Goal: Information Seeking & Learning: Find specific fact

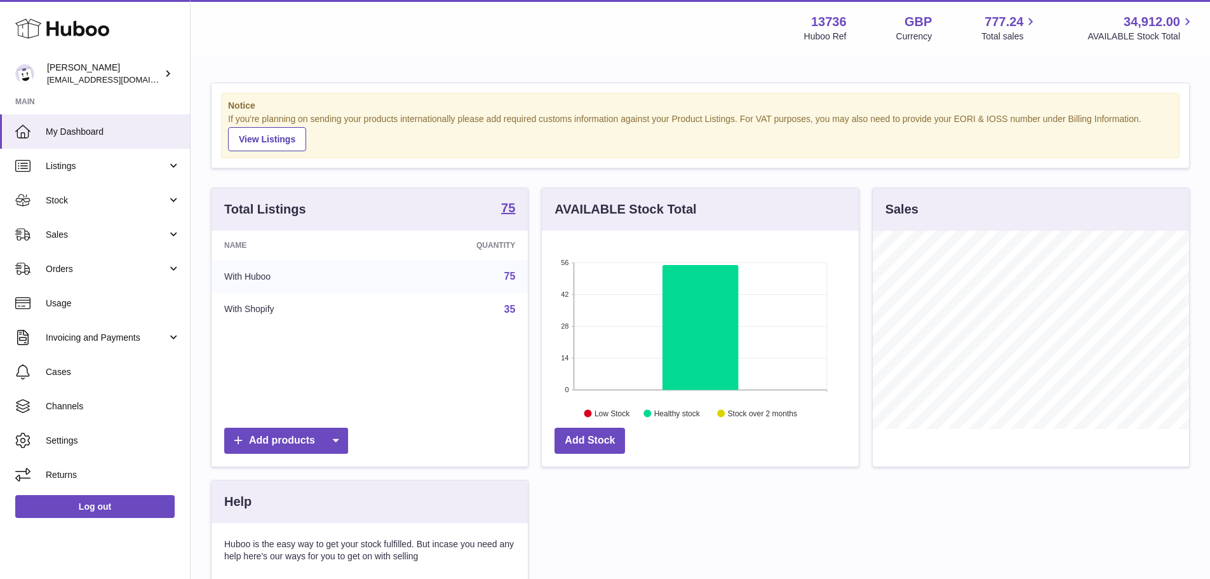
scroll to position [198, 317]
click at [80, 244] on link "Sales" at bounding box center [95, 234] width 190 height 34
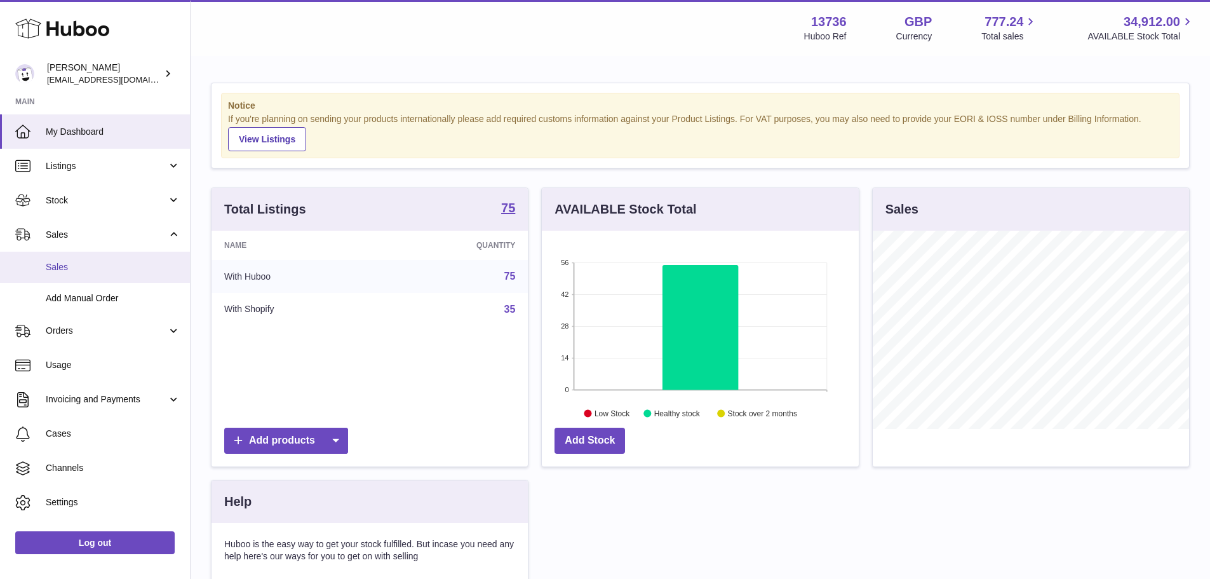
click at [97, 266] on span "Sales" at bounding box center [113, 267] width 135 height 12
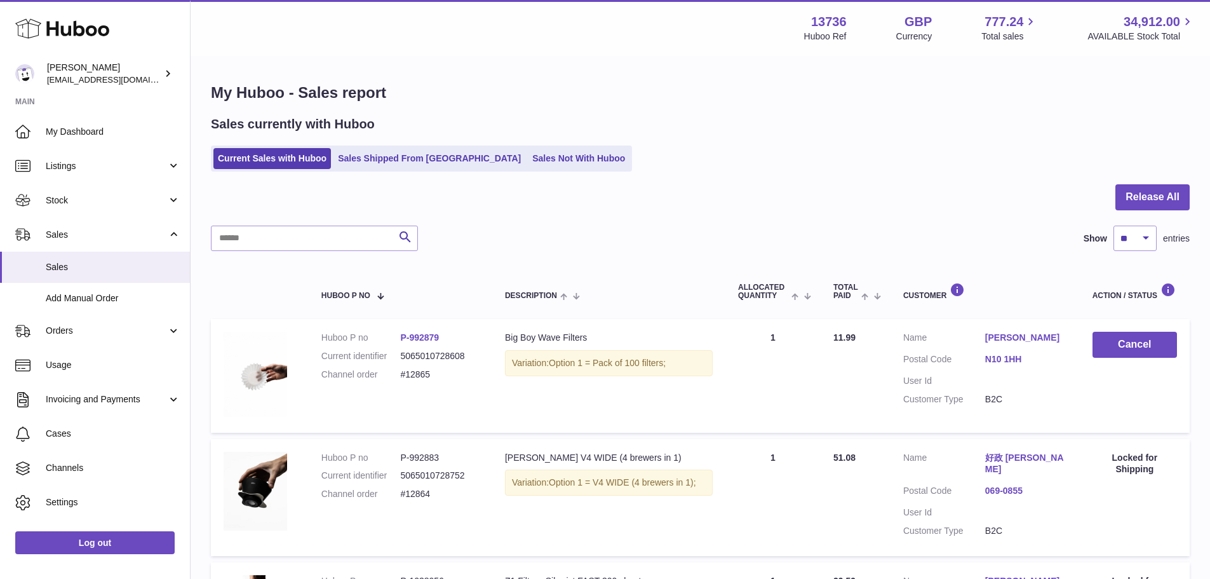
click at [515, 102] on h1 "My Huboo - Sales report" at bounding box center [700, 93] width 979 height 20
click at [365, 161] on link "Sales Shipped From Huboo" at bounding box center [429, 158] width 192 height 21
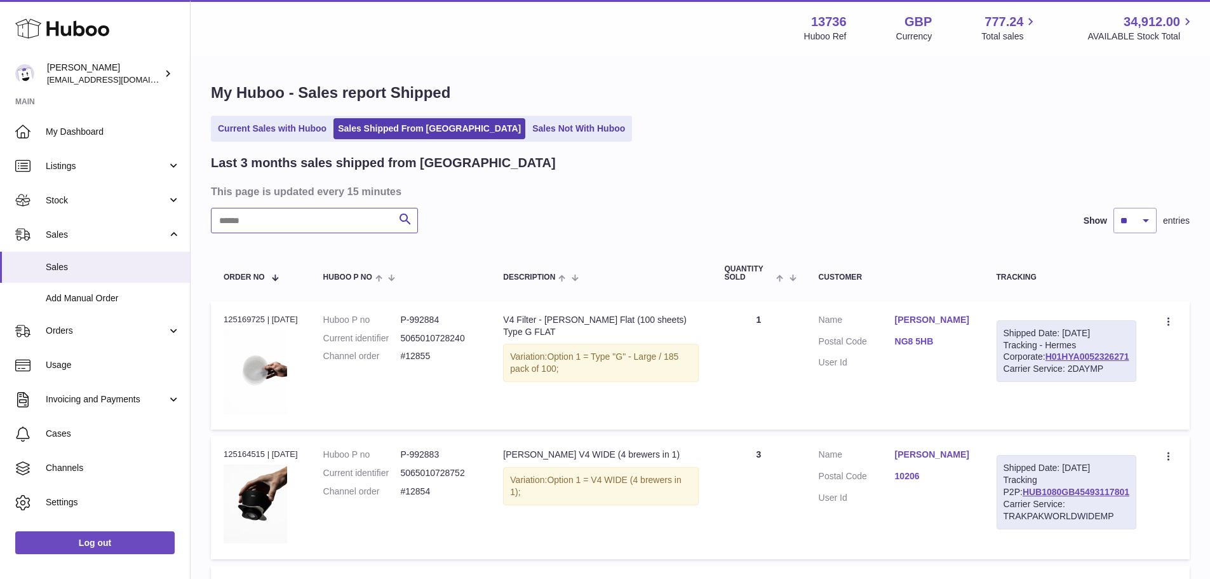
click at [346, 218] on input "text" at bounding box center [314, 220] width 207 height 25
type input "*****"
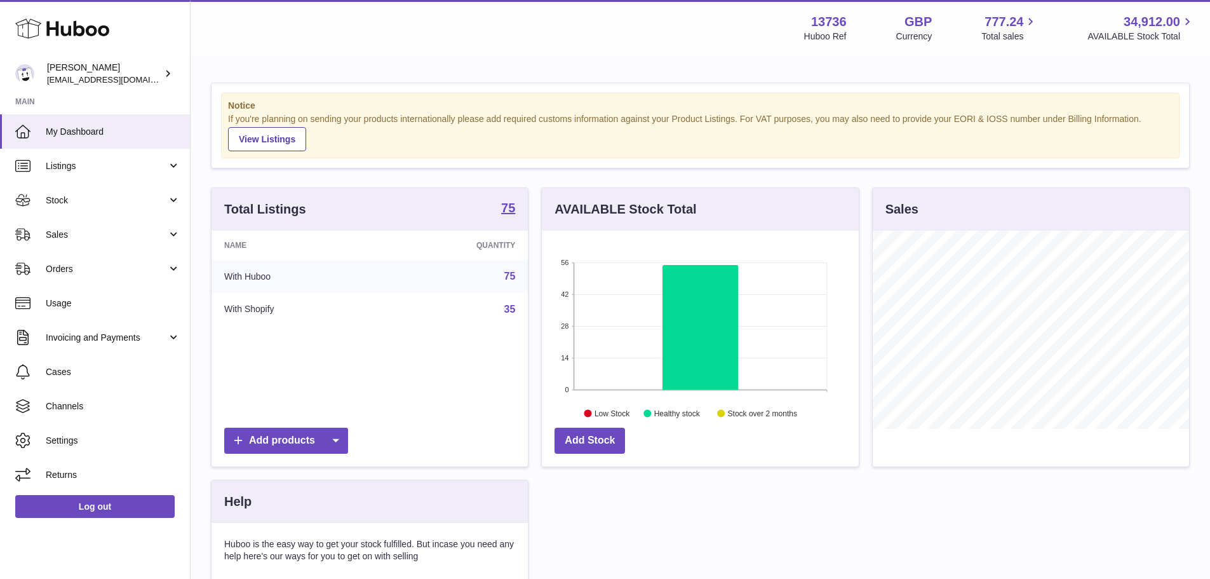
scroll to position [198, 317]
drag, startPoint x: 74, startPoint y: 230, endPoint x: 81, endPoint y: 243, distance: 14.8
click at [74, 230] on span "Sales" at bounding box center [106, 235] width 121 height 12
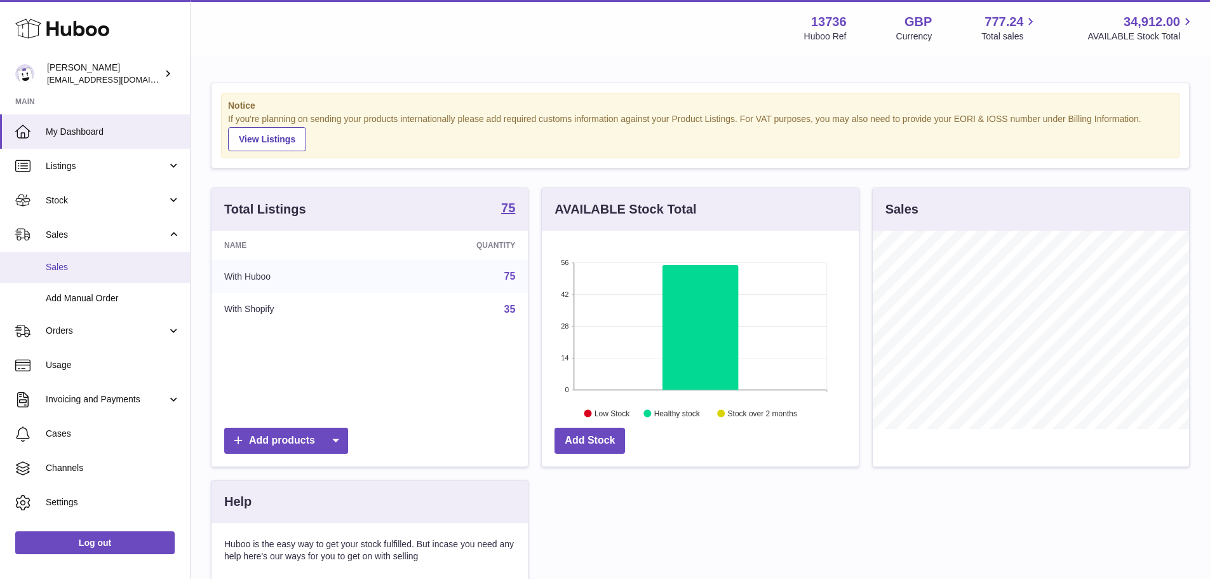
click at [90, 272] on span "Sales" at bounding box center [113, 267] width 135 height 12
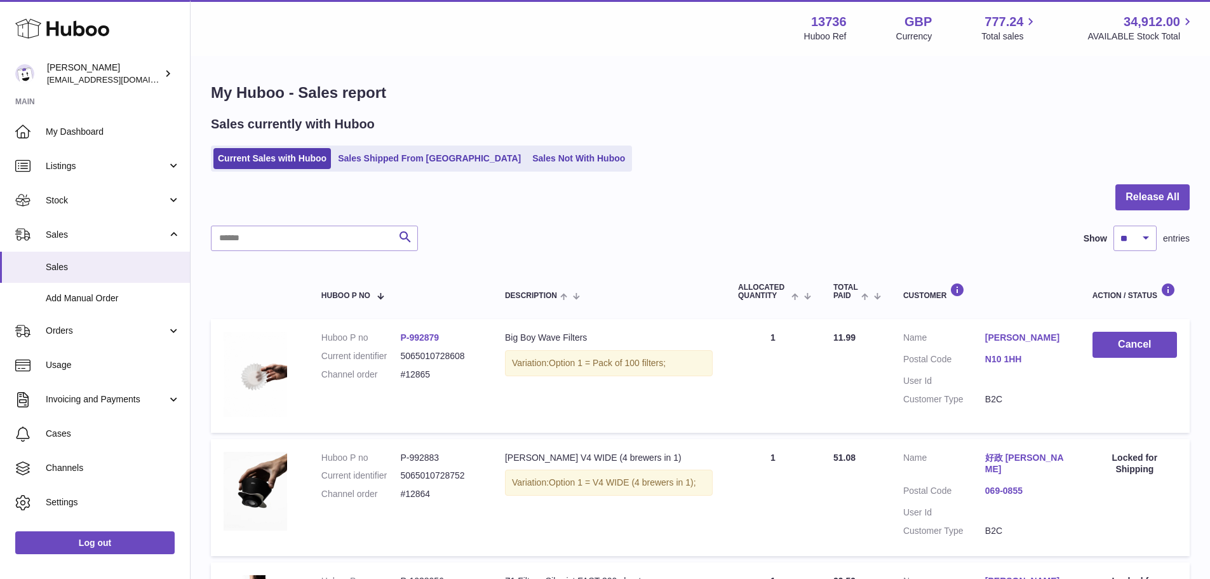
click at [603, 194] on div at bounding box center [700, 204] width 979 height 41
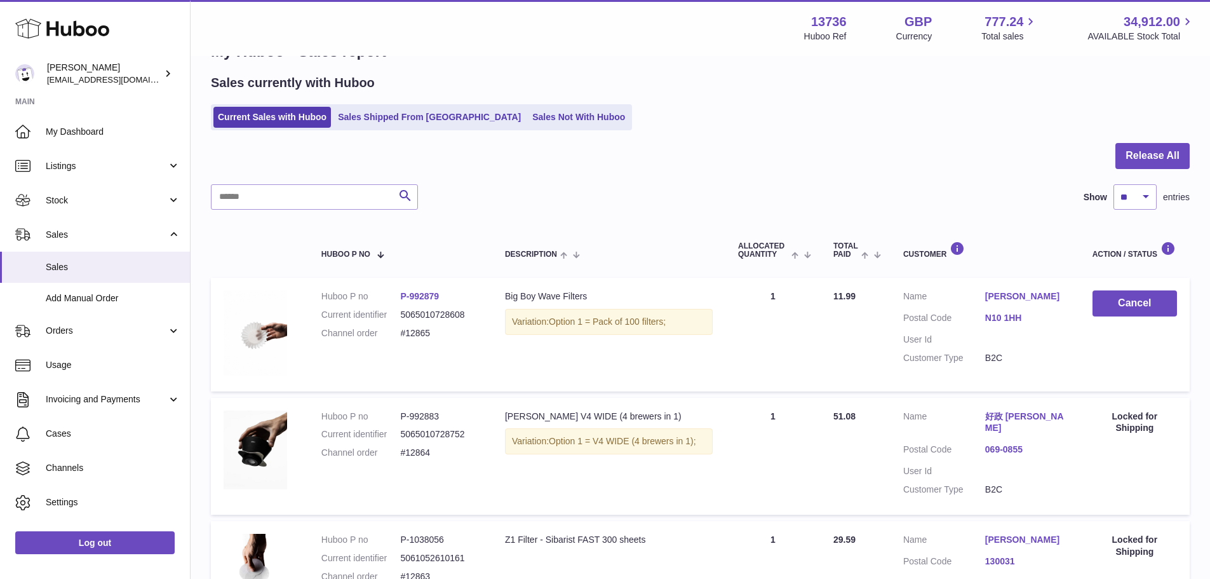
scroll to position [64, 0]
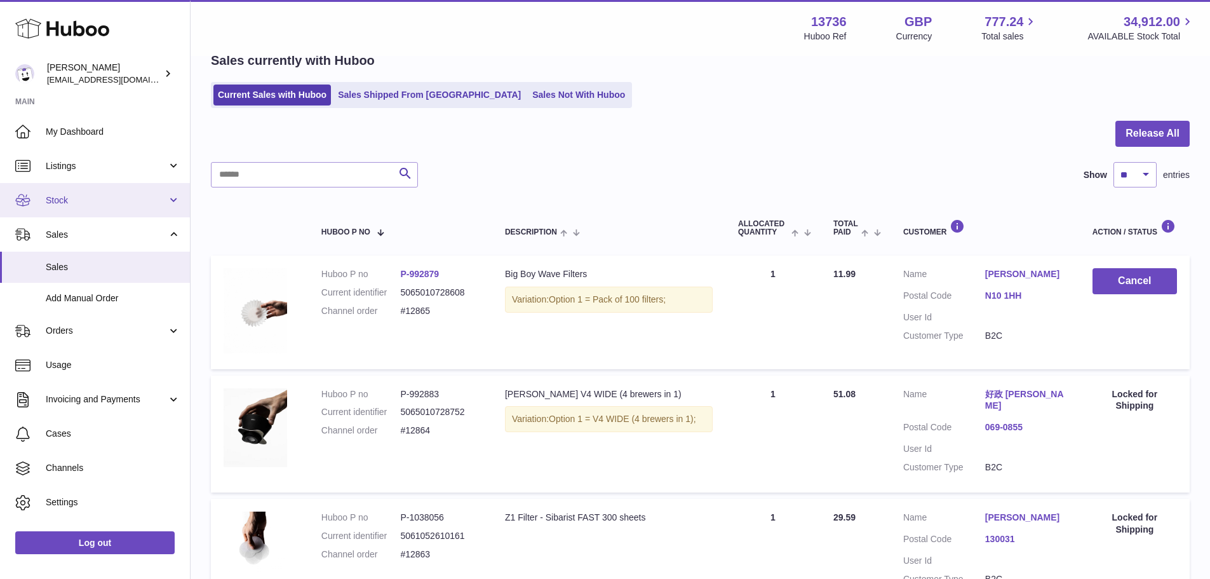
click at [60, 197] on span "Stock" at bounding box center [106, 200] width 121 height 12
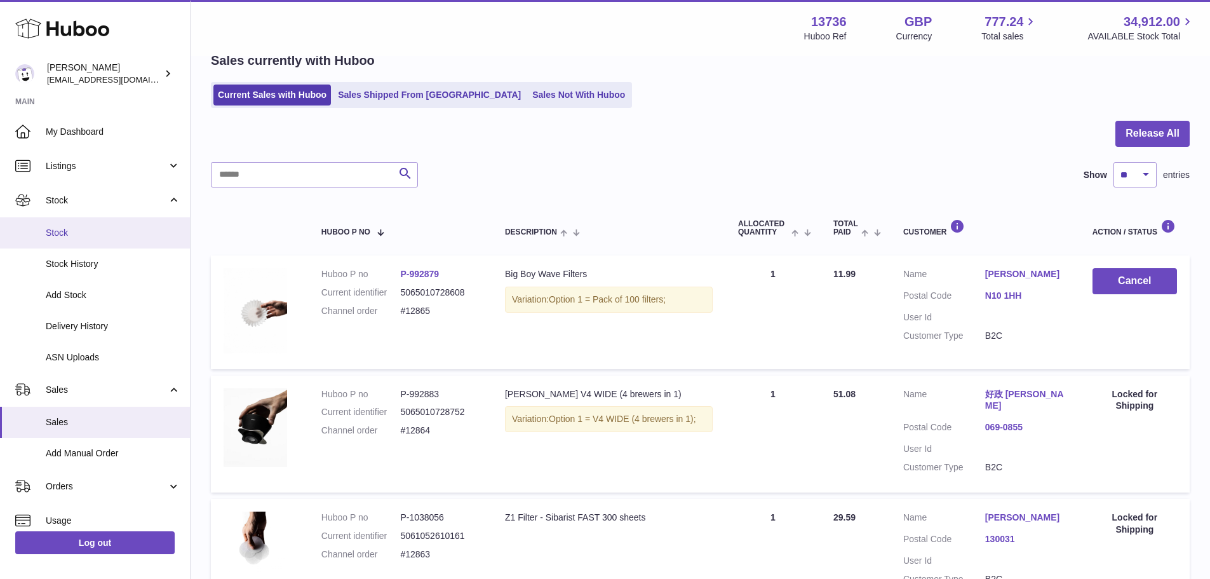
click at [95, 241] on link "Stock" at bounding box center [95, 232] width 190 height 31
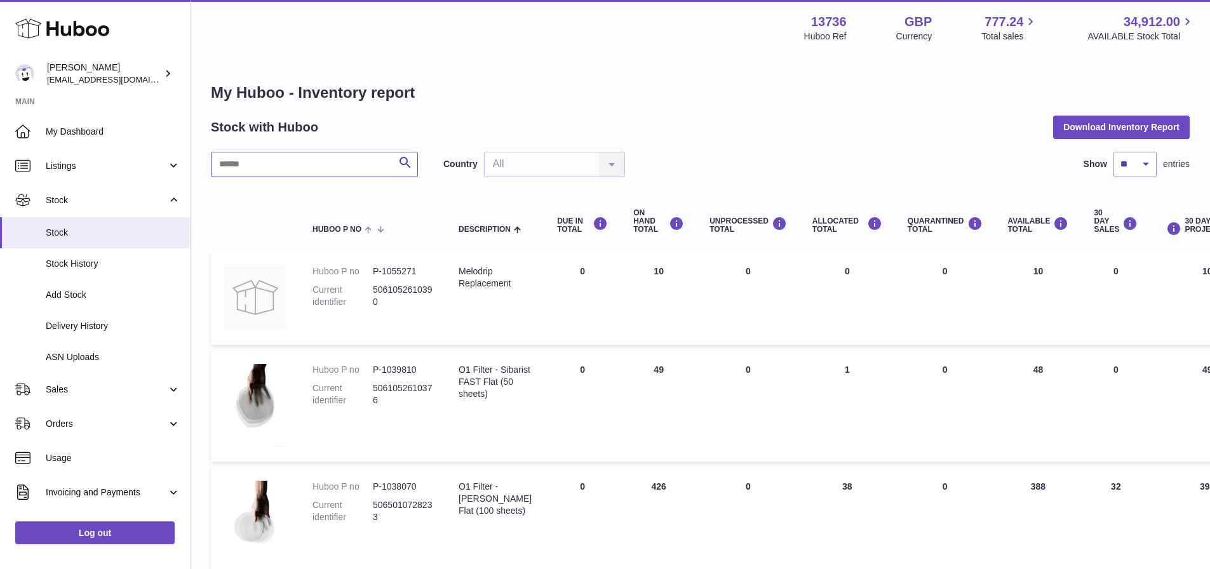
click at [293, 172] on input "text" at bounding box center [314, 164] width 207 height 25
type input "*****"
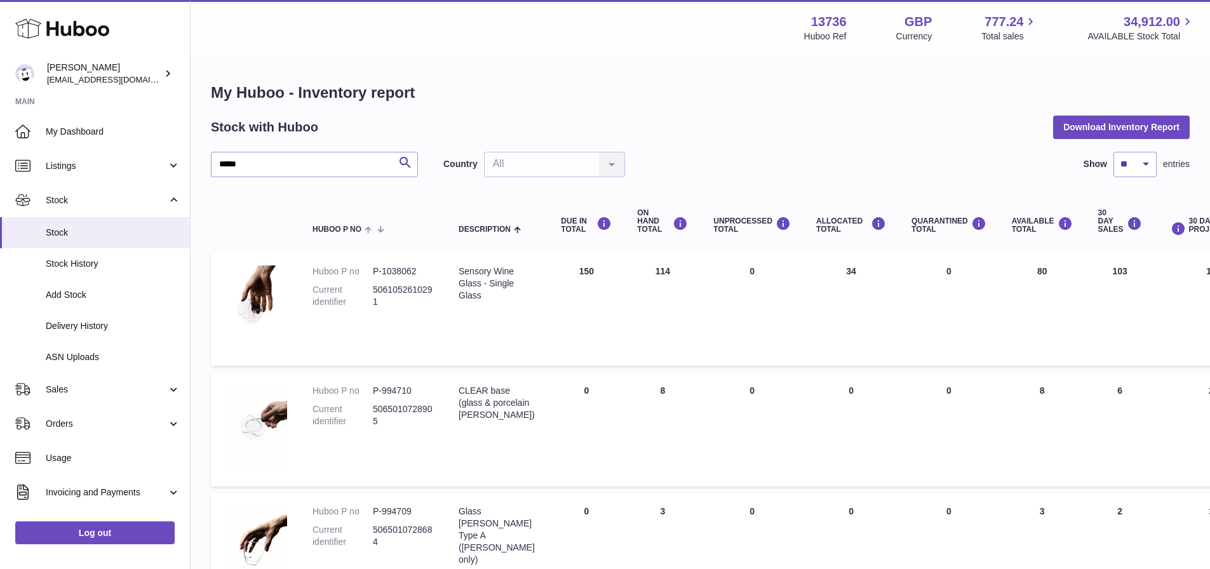
click at [493, 101] on h1 "My Huboo - Inventory report" at bounding box center [700, 93] width 979 height 20
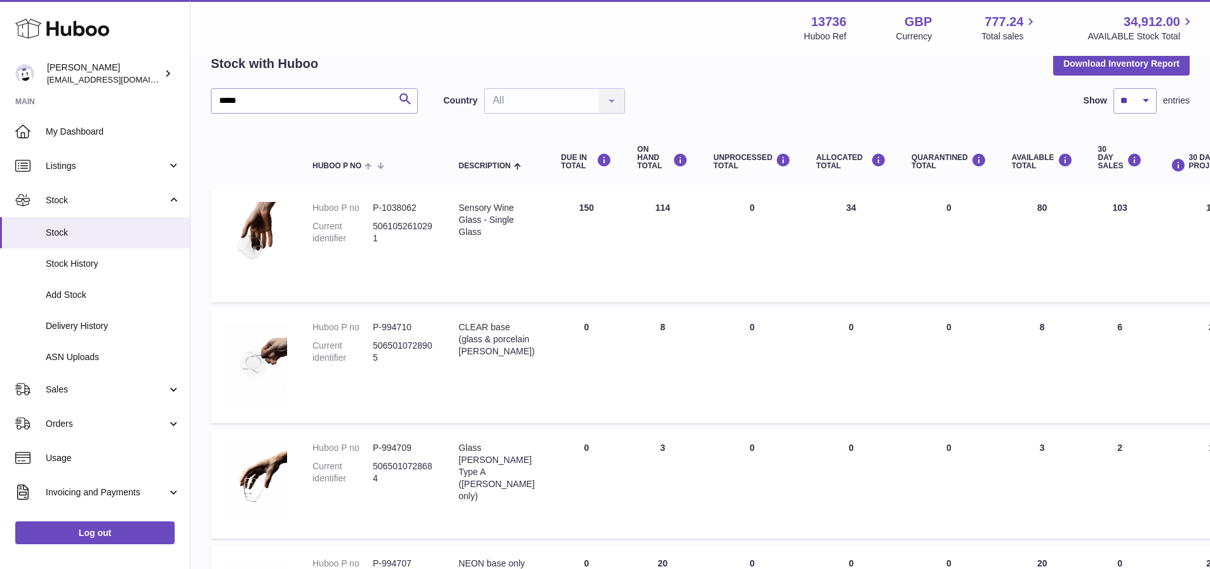
click at [391, 206] on dd "P-1038062" at bounding box center [403, 208] width 60 height 12
copy dd "1038062"
